Goal: Check status

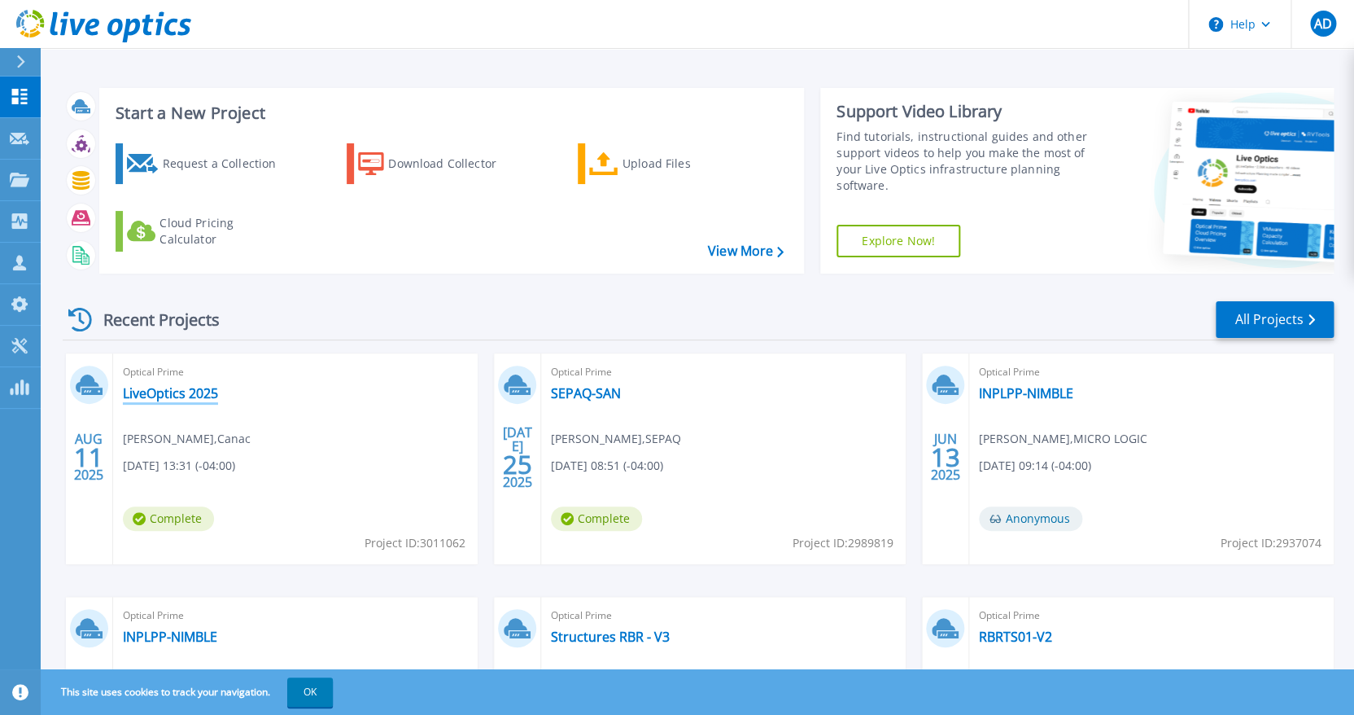
click at [199, 386] on link "LiveOptics 2025" at bounding box center [170, 393] width 95 height 16
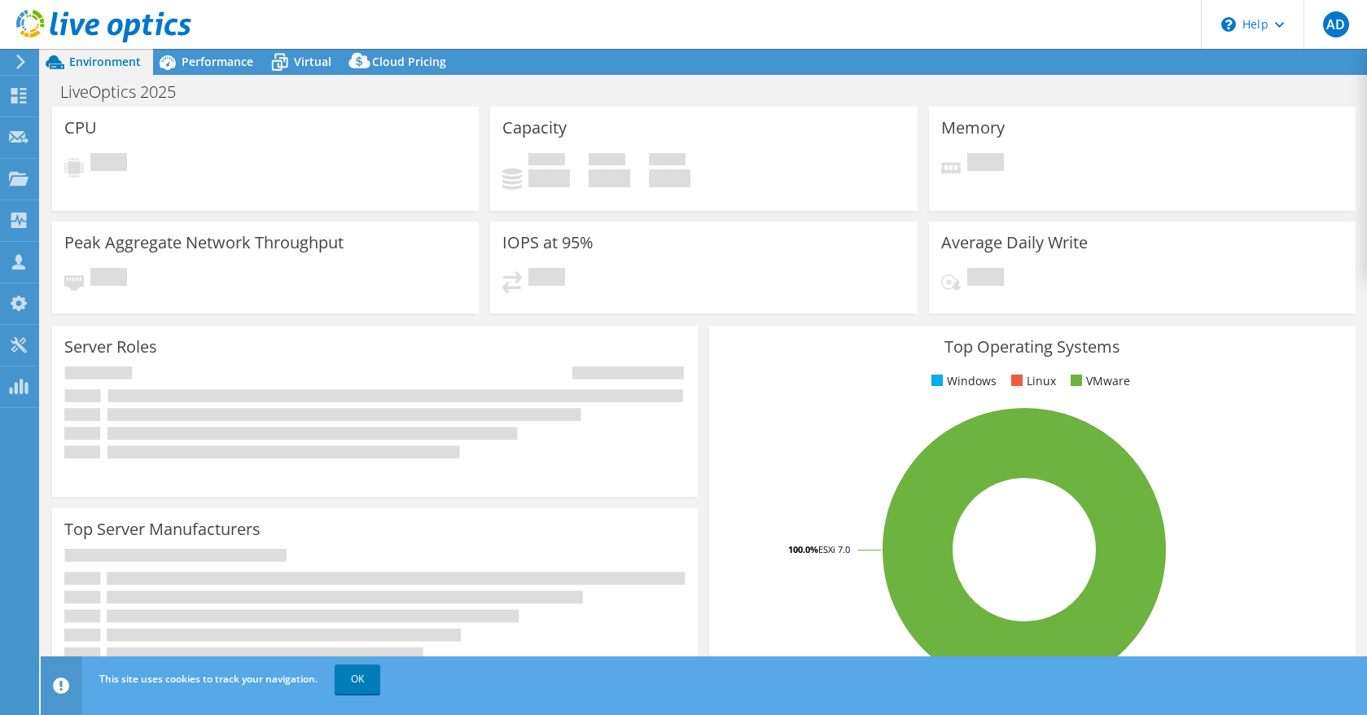
select select "USD"
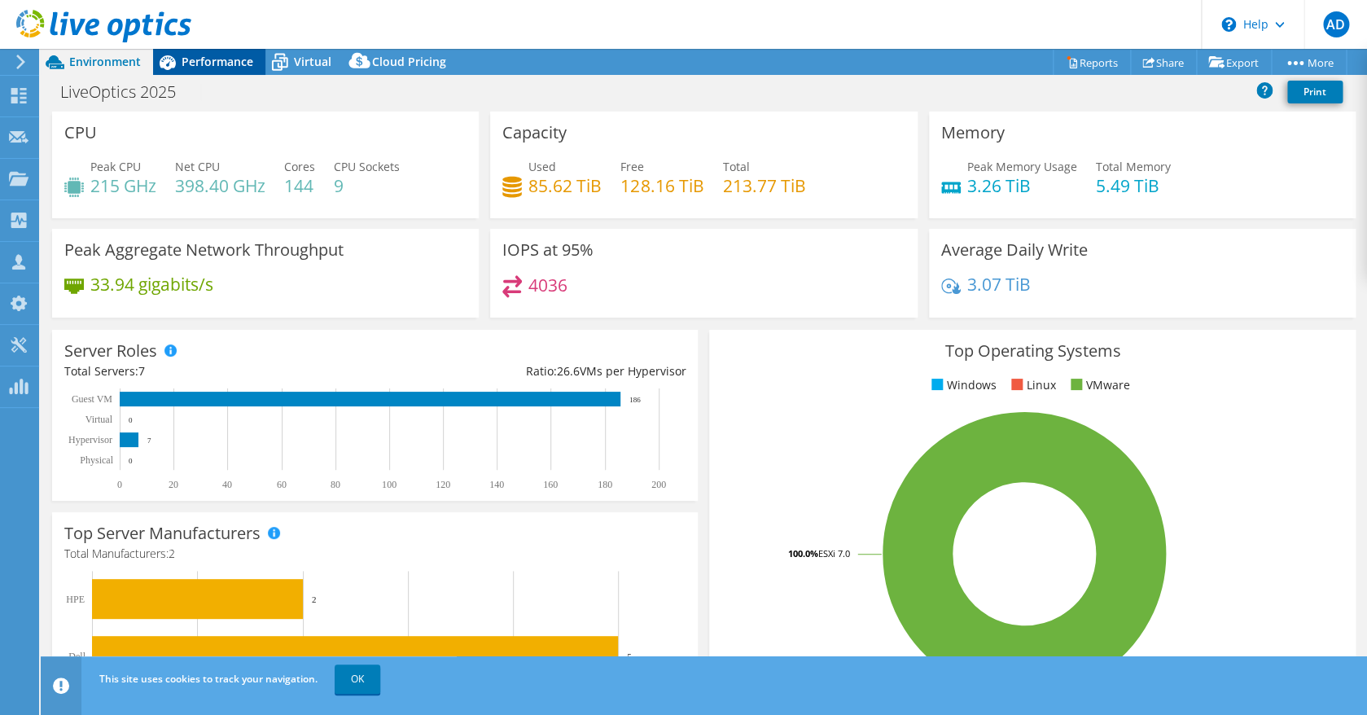
click at [241, 62] on span "Performance" at bounding box center [218, 61] width 72 height 15
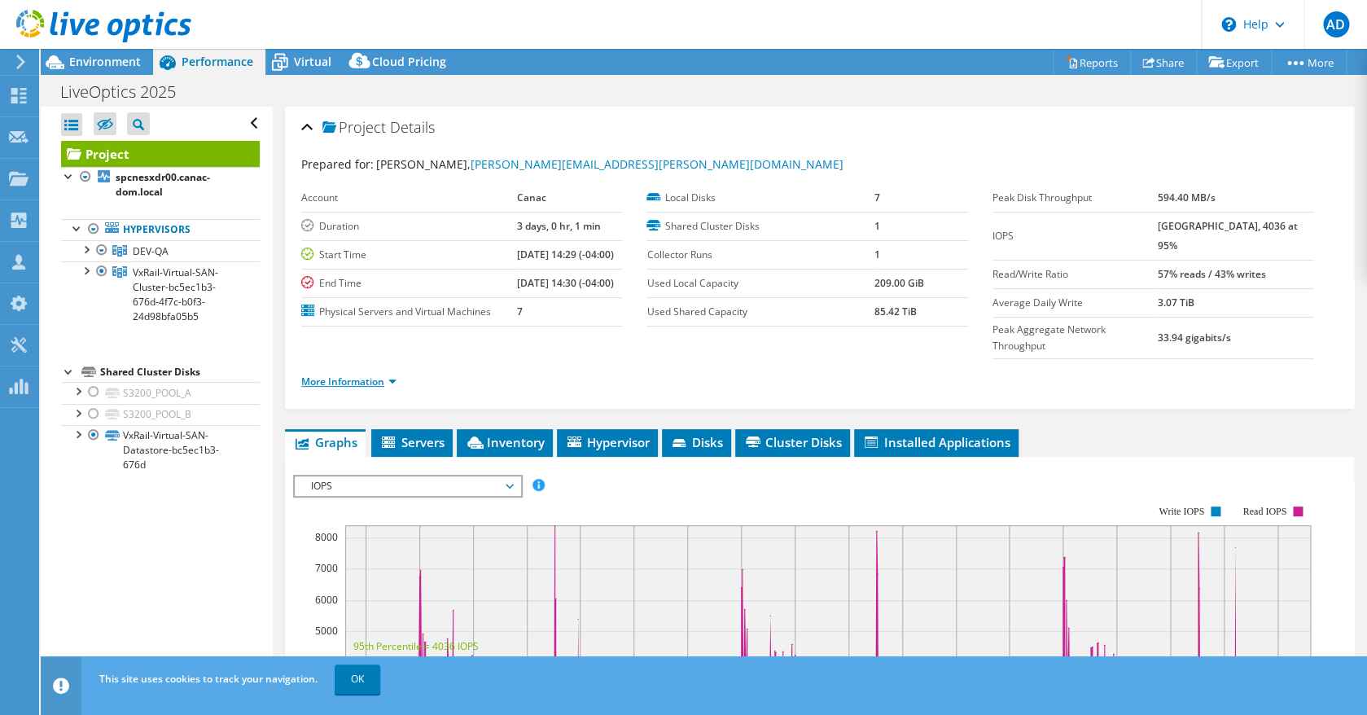
click at [367, 374] on link "More Information" at bounding box center [348, 381] width 95 height 14
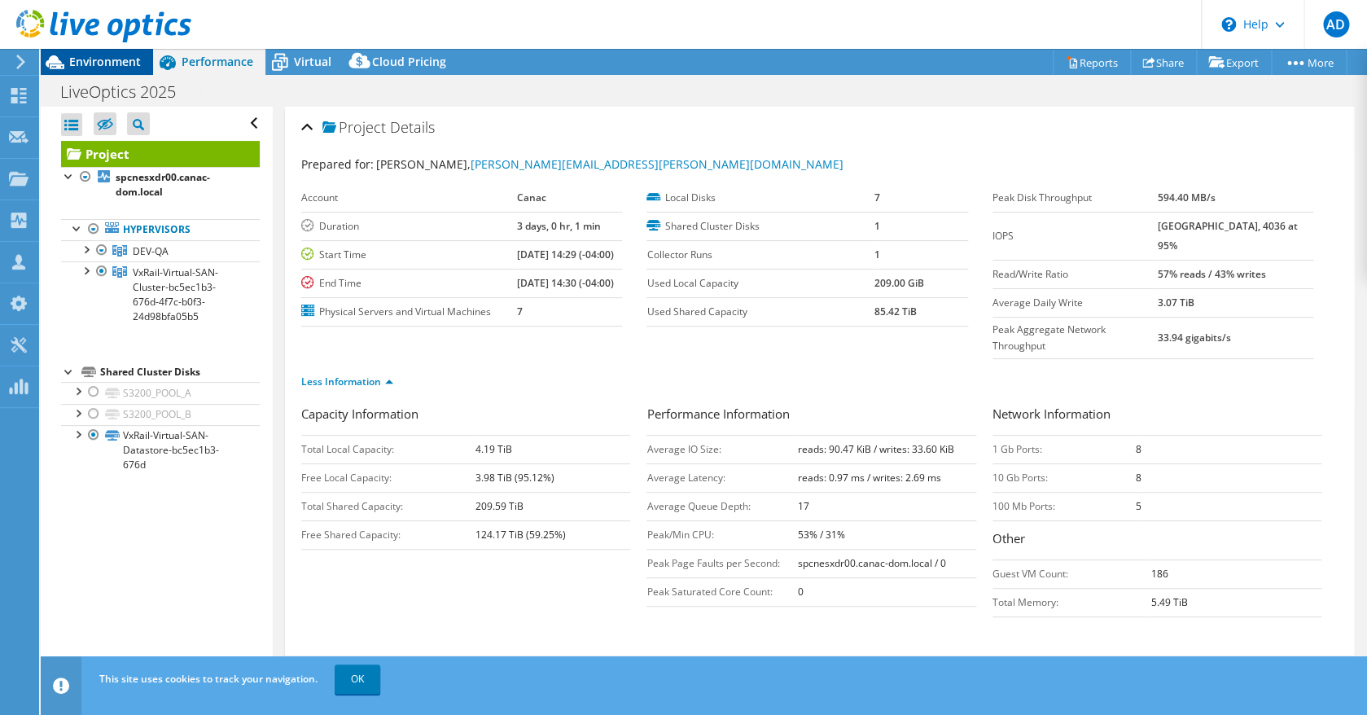
click at [120, 66] on span "Environment" at bounding box center [105, 61] width 72 height 15
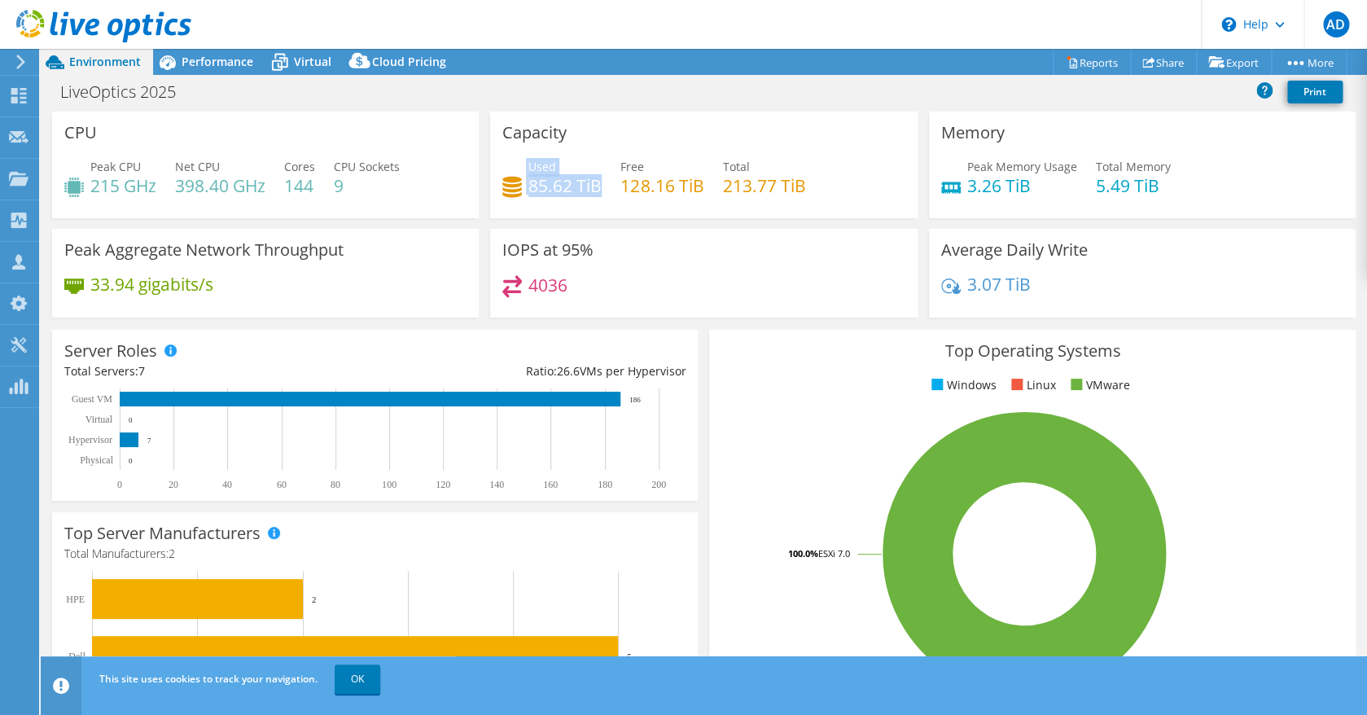
drag, startPoint x: 523, startPoint y: 186, endPoint x: 604, endPoint y: 193, distance: 81.7
click at [604, 193] on div "Used 85.62 TiB Free 128.16 TiB Total 213.77 TiB" at bounding box center [703, 184] width 402 height 53
click at [229, 76] on div "LiveOptics 2025 Print" at bounding box center [704, 93] width 1326 height 37
click at [228, 59] on span "Performance" at bounding box center [218, 61] width 72 height 15
